Goal: Information Seeking & Learning: Find specific fact

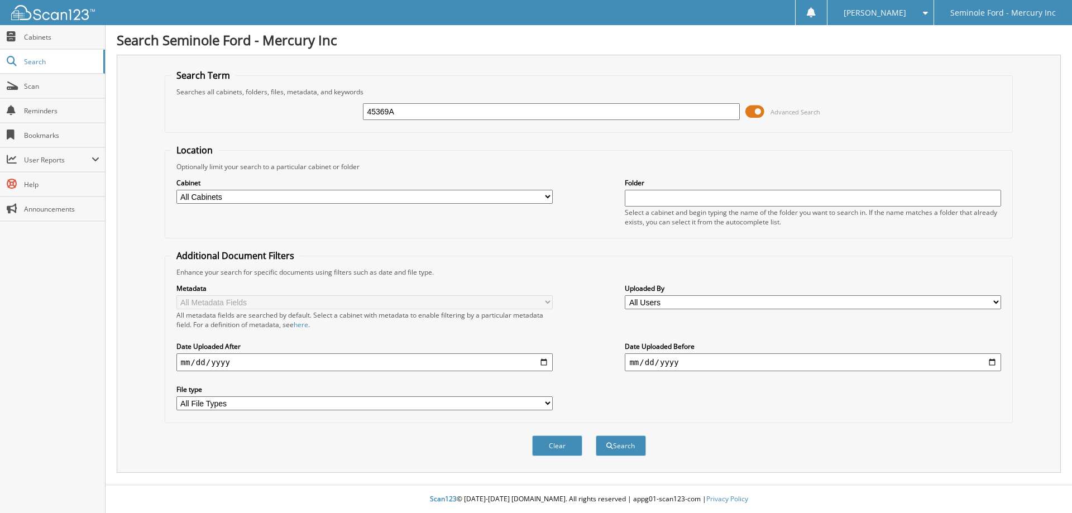
type input "45369A"
click at [596, 435] on button "Search" at bounding box center [621, 445] width 50 height 21
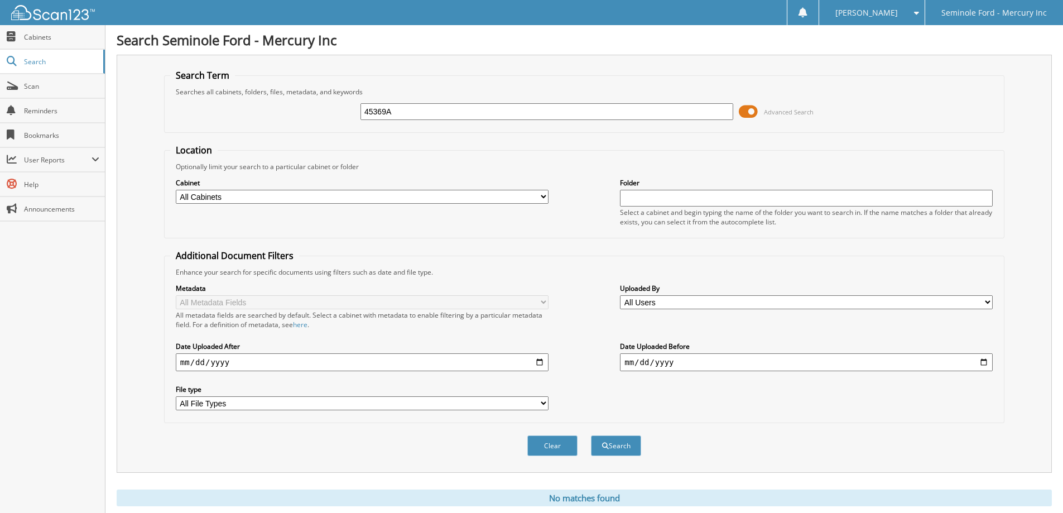
drag, startPoint x: 425, startPoint y: 114, endPoint x: 312, endPoint y: 113, distance: 113.3
click at [312, 113] on div "45369A Advanced Search" at bounding box center [584, 112] width 828 height 30
type input "45369A"
click at [591, 435] on button "Search" at bounding box center [616, 445] width 50 height 21
drag, startPoint x: 396, startPoint y: 109, endPoint x: 294, endPoint y: 117, distance: 101.9
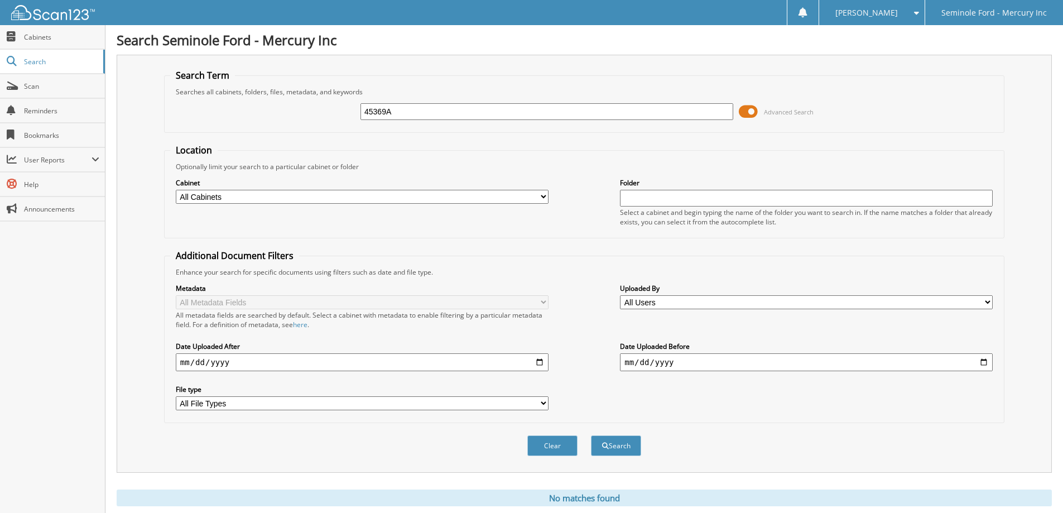
click at [294, 117] on div "45369A Advanced Search" at bounding box center [584, 112] width 828 height 30
type input "45396A"
click at [591, 435] on button "Search" at bounding box center [616, 445] width 50 height 21
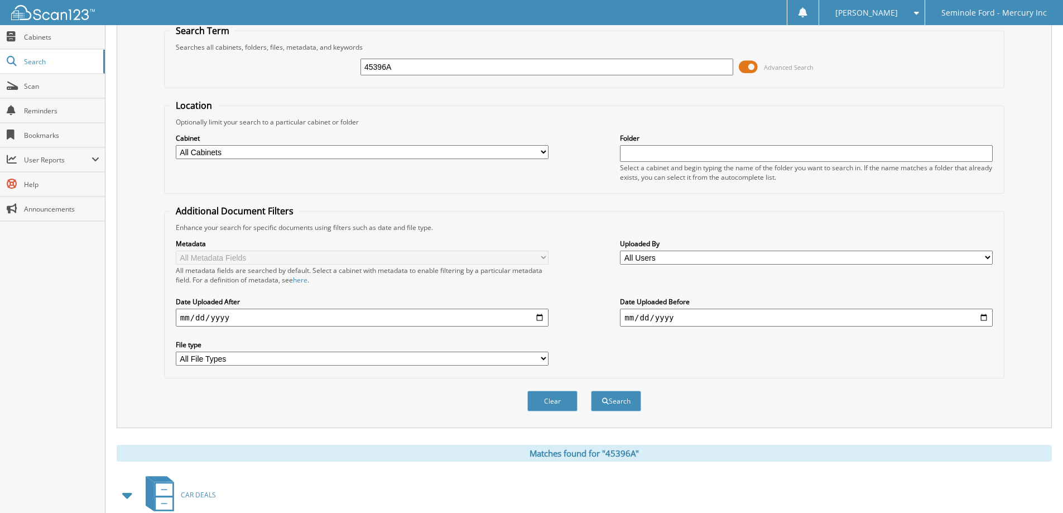
scroll to position [111, 0]
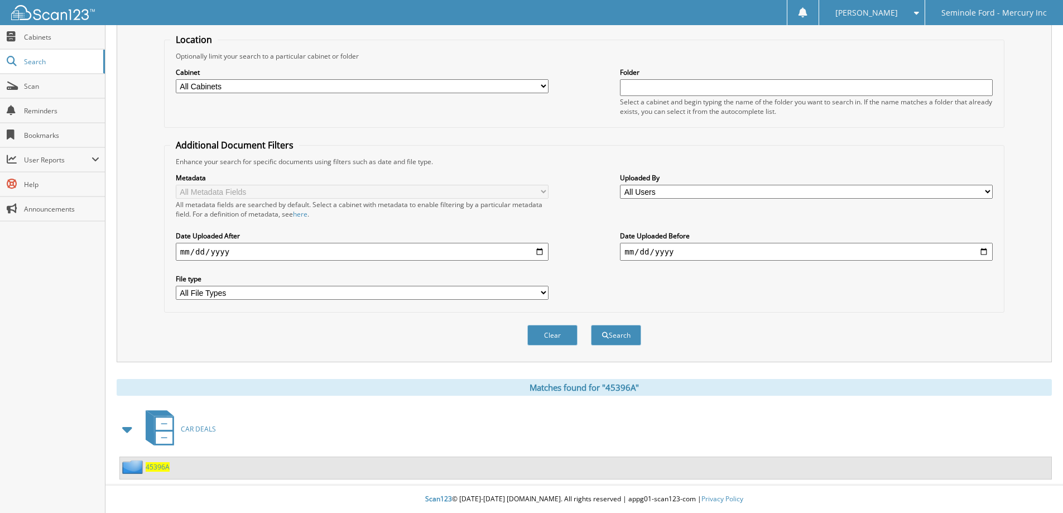
click at [162, 467] on span "45396A" at bounding box center [158, 466] width 24 height 9
